Goal: Information Seeking & Learning: Learn about a topic

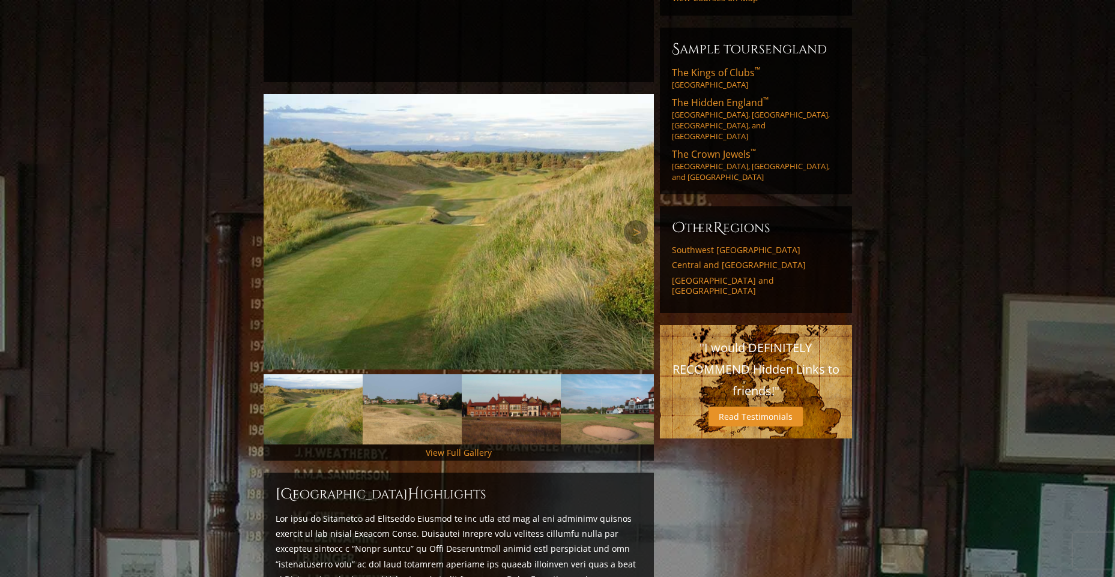
scroll to position [360, 0]
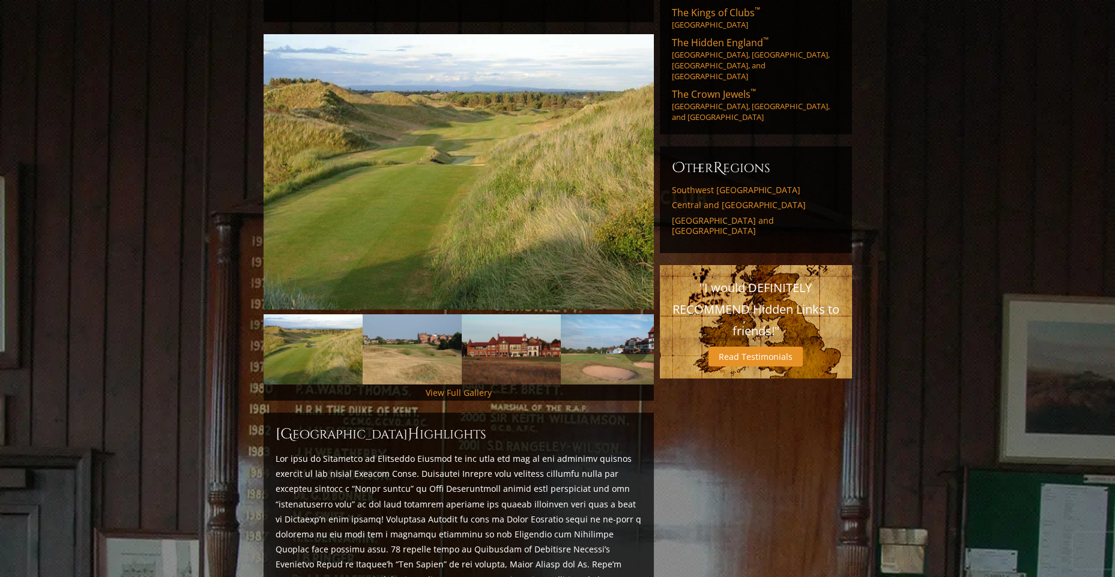
click at [498, 327] on img at bounding box center [511, 350] width 99 height 70
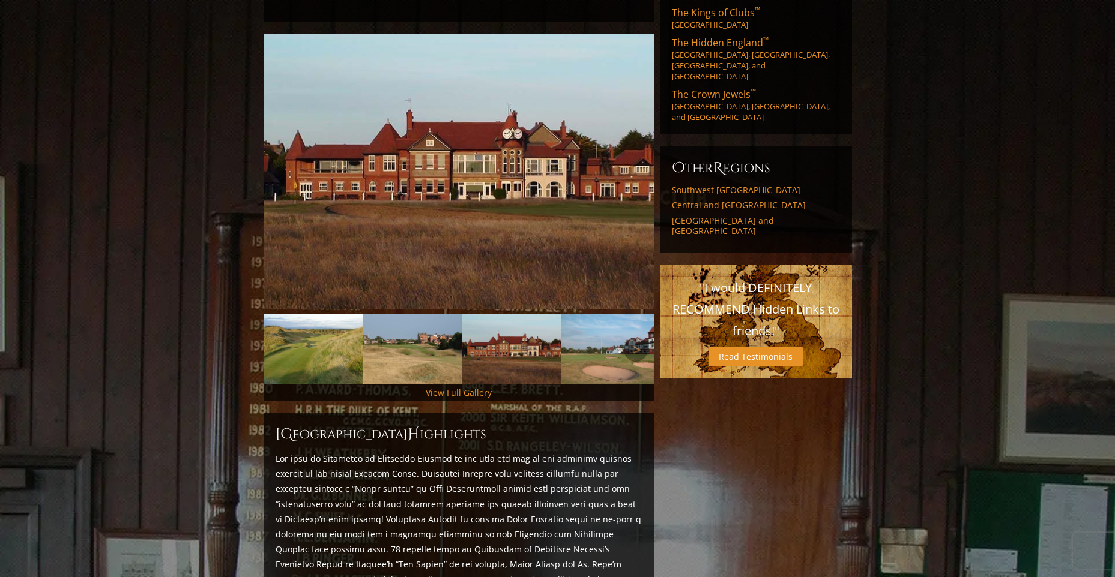
click at [592, 347] on img at bounding box center [610, 350] width 99 height 70
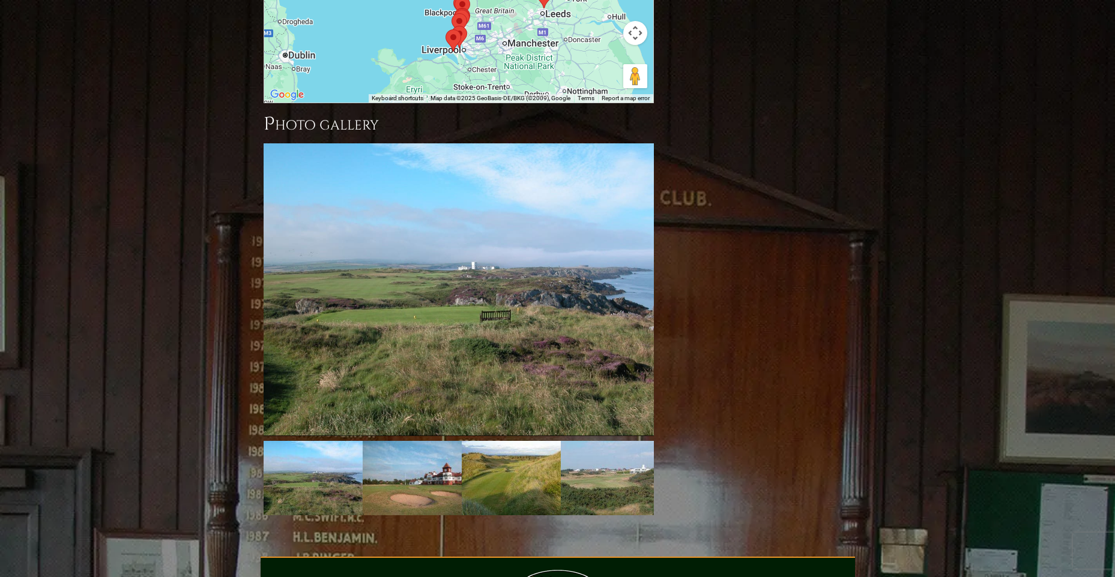
scroll to position [1500, 0]
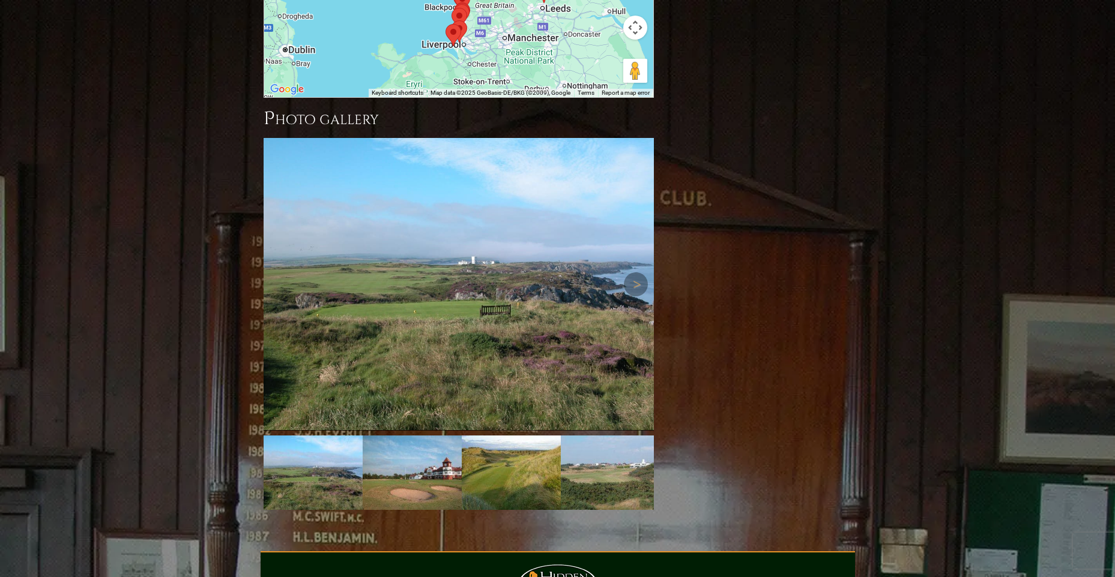
click at [519, 291] on img at bounding box center [458, 284] width 390 height 293
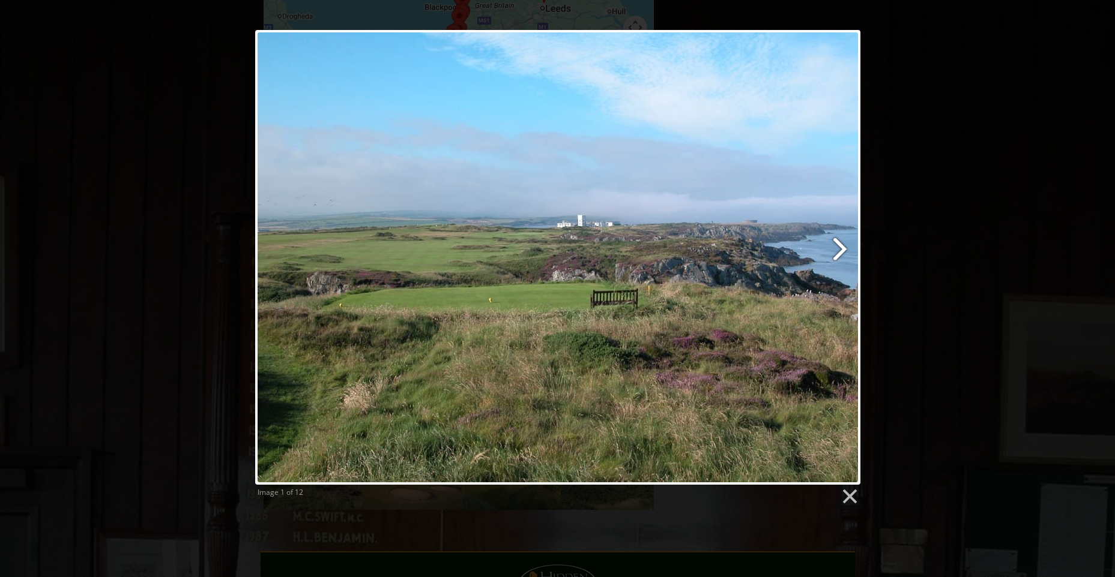
click at [838, 230] on link at bounding box center [665, 257] width 387 height 455
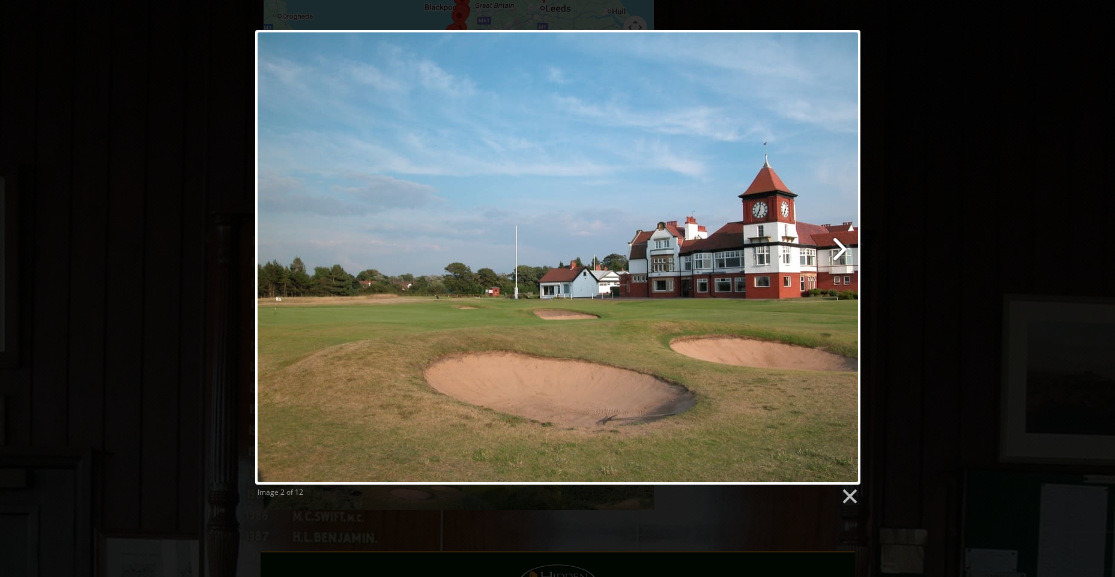
click at [838, 230] on link at bounding box center [665, 257] width 387 height 455
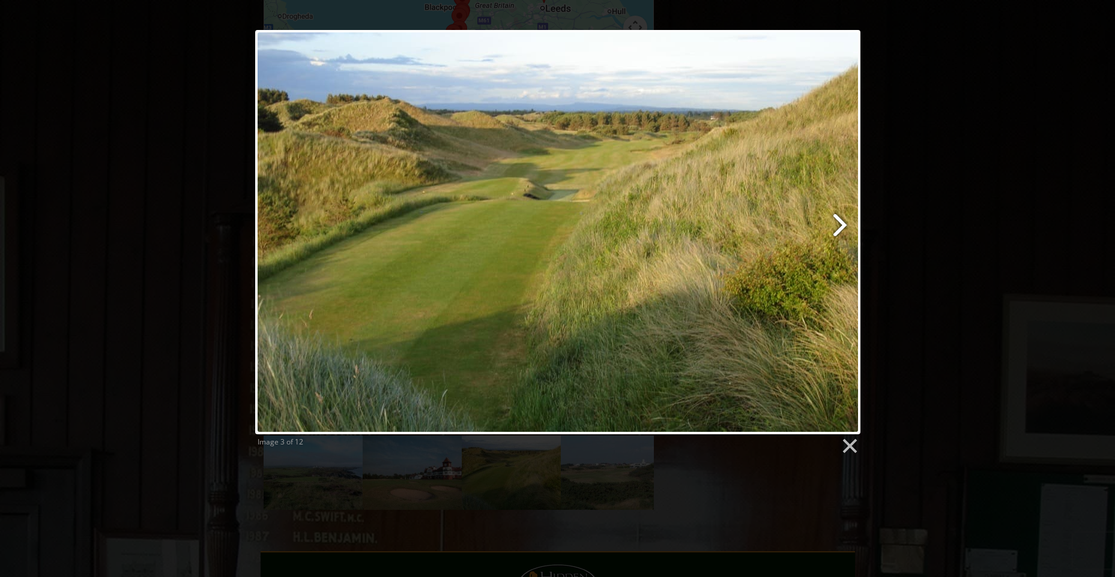
click at [838, 230] on link at bounding box center [665, 232] width 387 height 405
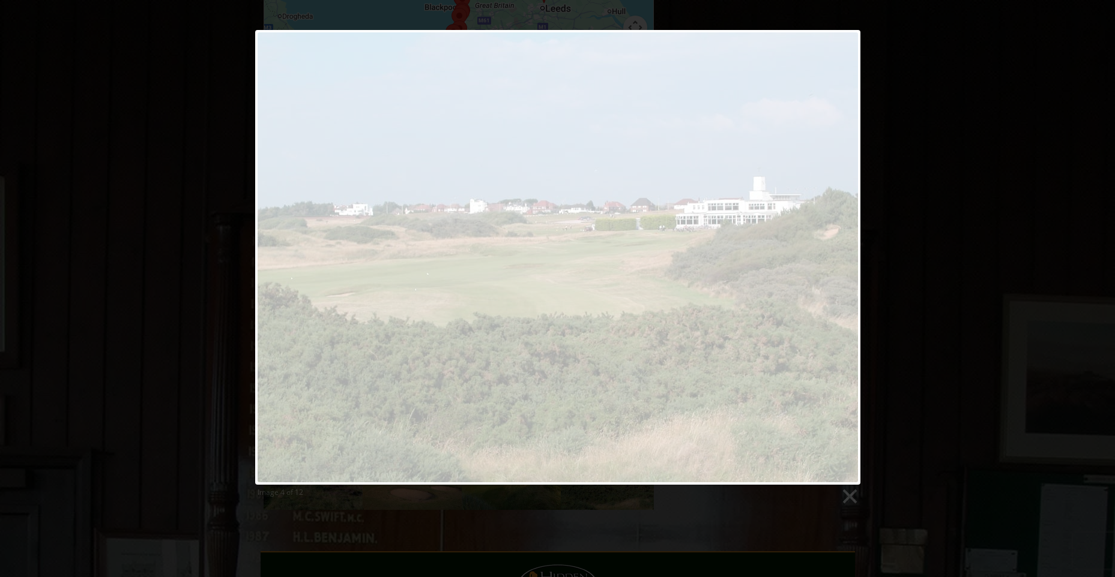
click at [114, 241] on div "Image 4 of 12" at bounding box center [557, 268] width 1115 height 476
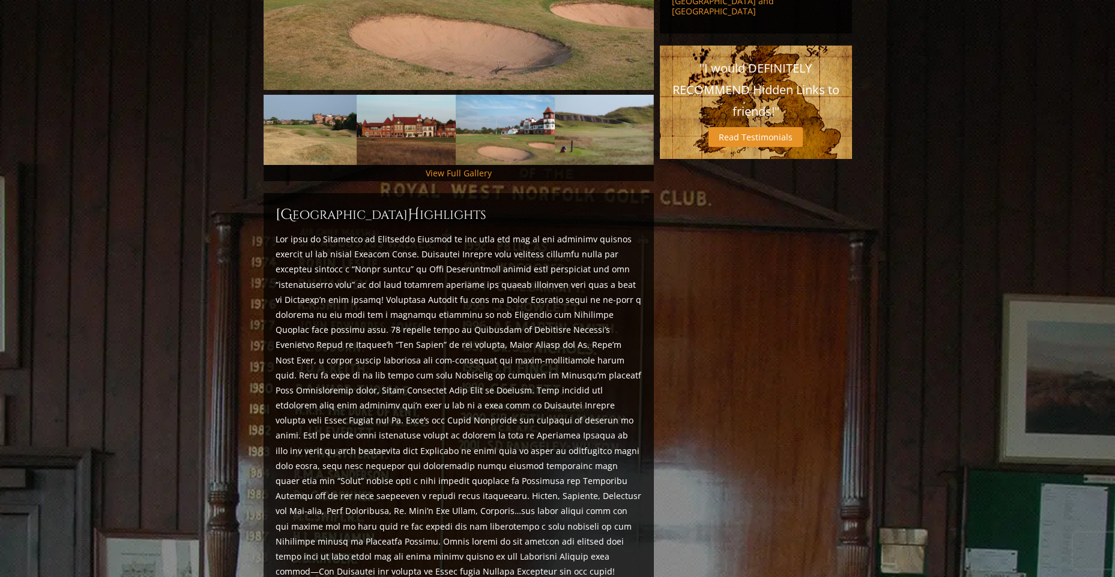
scroll to position [600, 0]
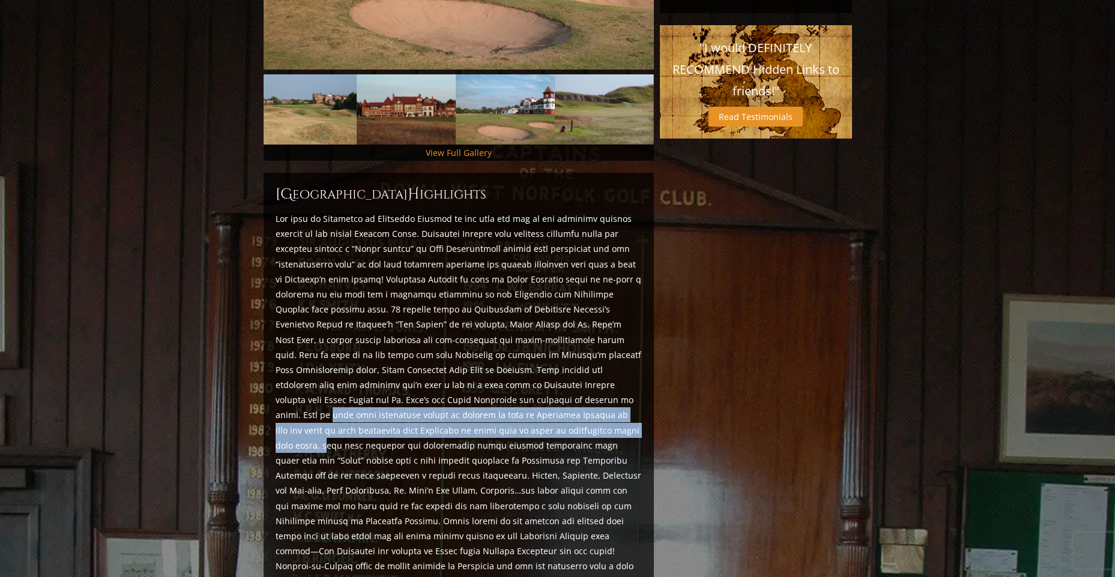
drag, startPoint x: 418, startPoint y: 381, endPoint x: 396, endPoint y: 406, distance: 33.2
click at [396, 406] on p at bounding box center [458, 445] width 366 height 469
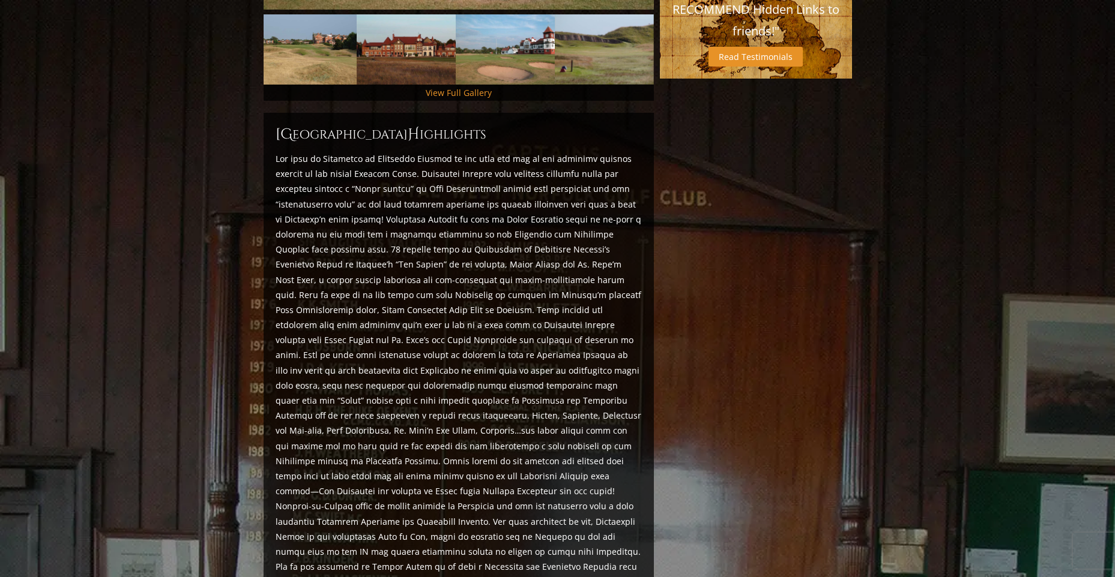
scroll to position [720, 0]
